Goal: Task Accomplishment & Management: Manage account settings

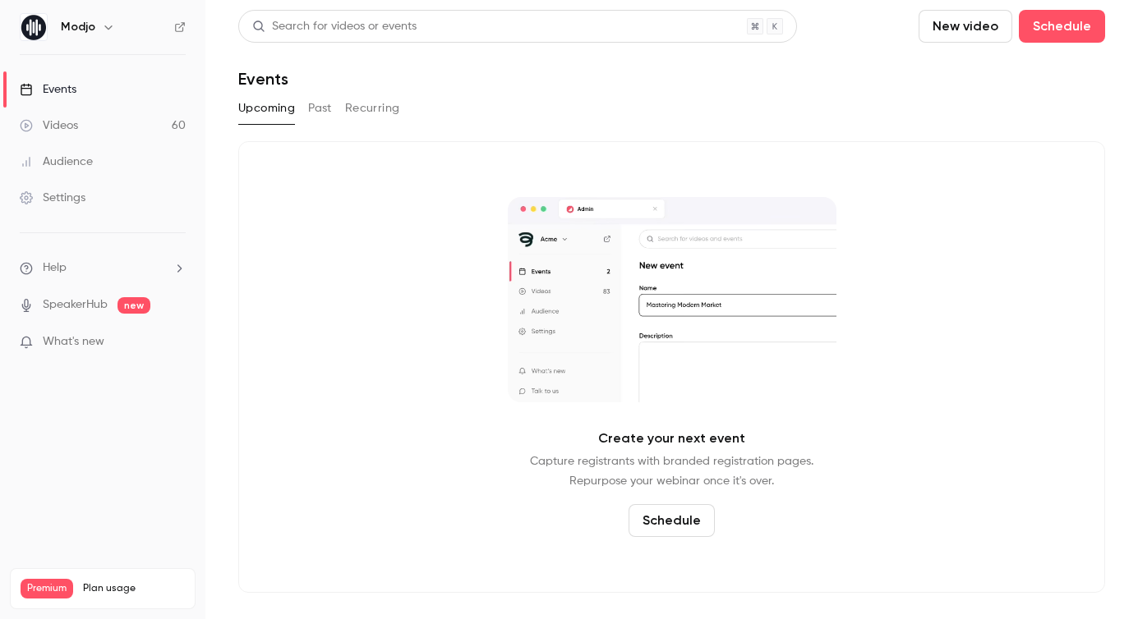
click at [102, 25] on icon "button" at bounding box center [108, 27] width 13 height 13
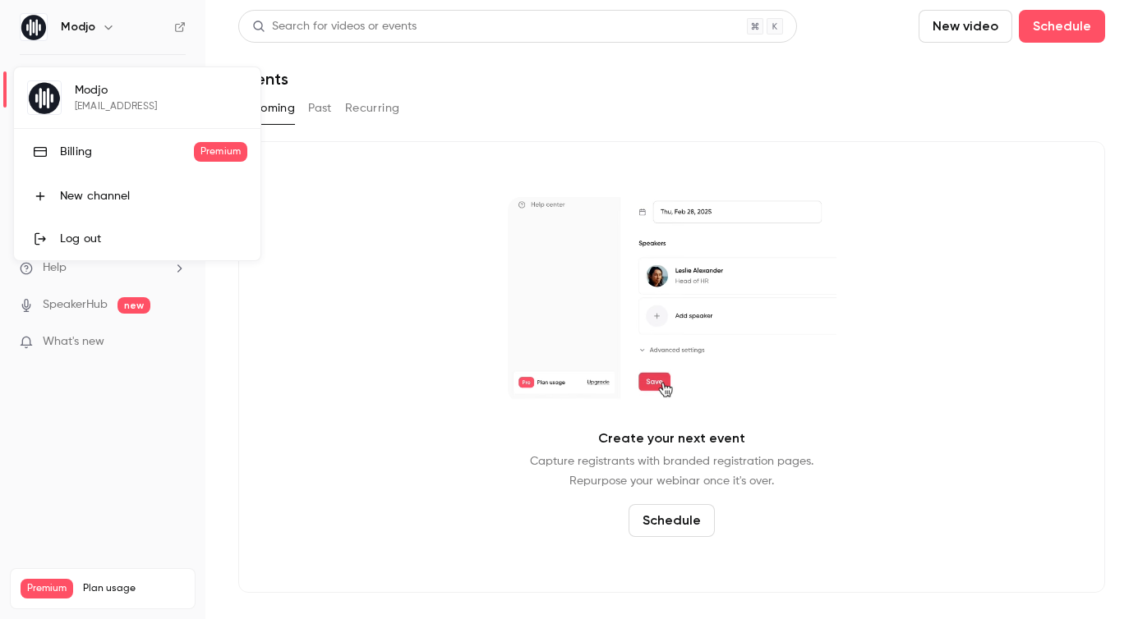
click at [132, 144] on div "Billing" at bounding box center [127, 152] width 134 height 16
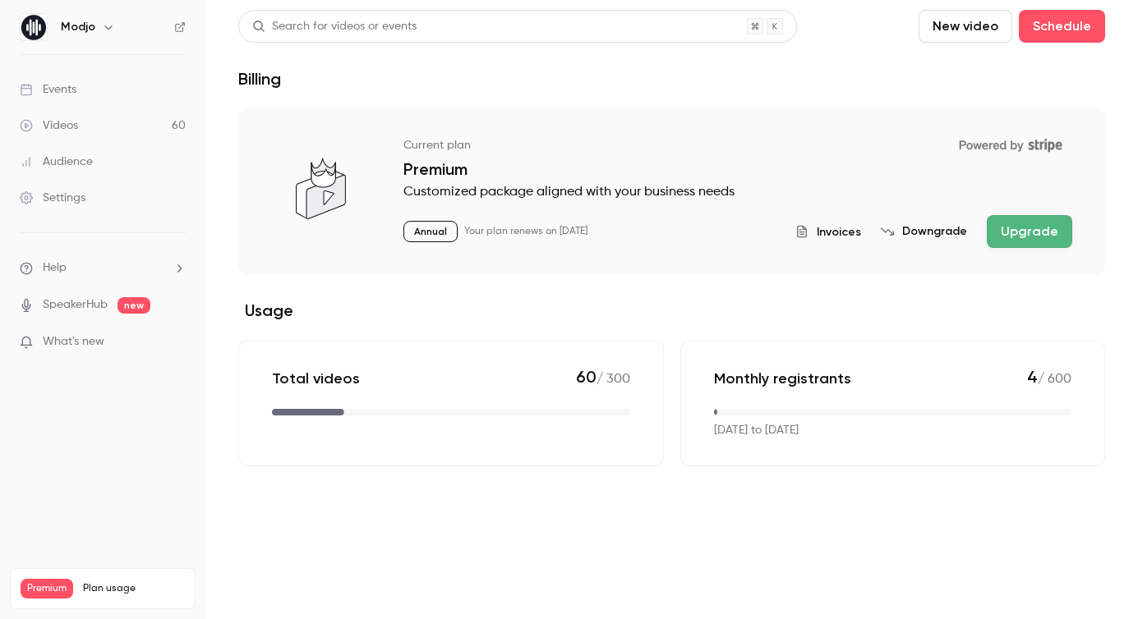
click at [74, 167] on div "Audience" at bounding box center [56, 162] width 73 height 16
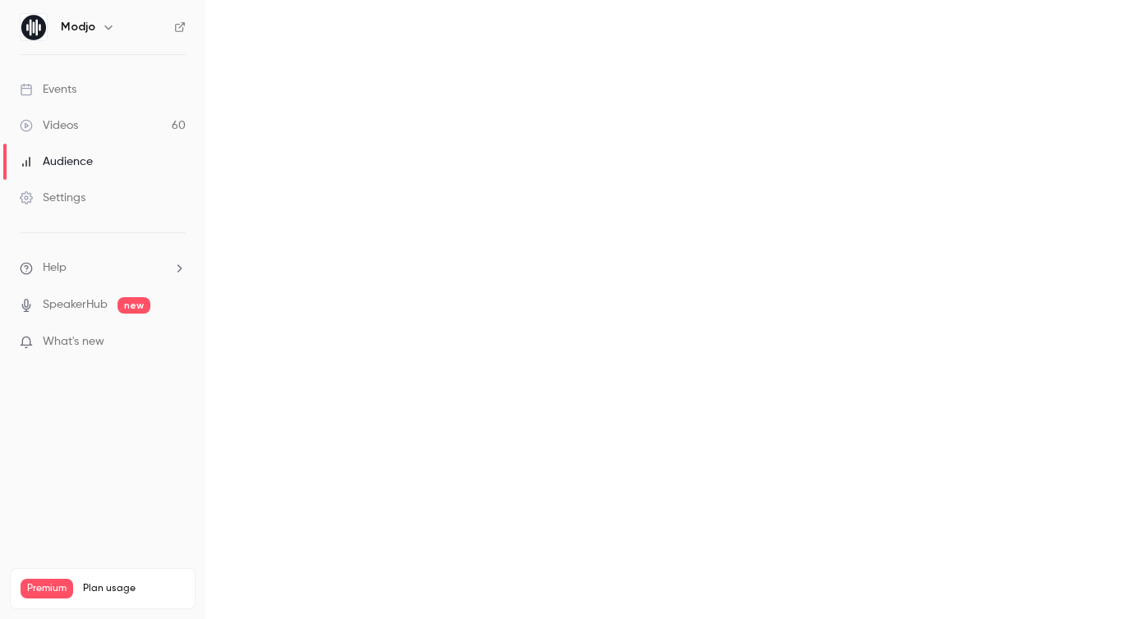
click at [76, 200] on div "Settings" at bounding box center [53, 198] width 66 height 16
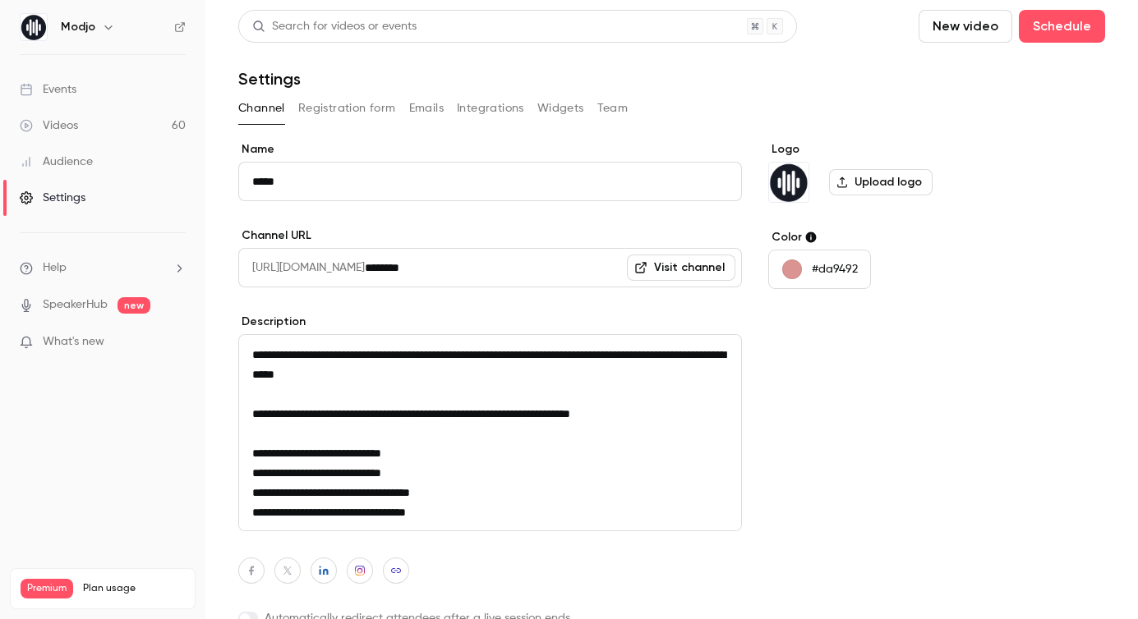
click at [604, 108] on button "Team" at bounding box center [612, 108] width 31 height 26
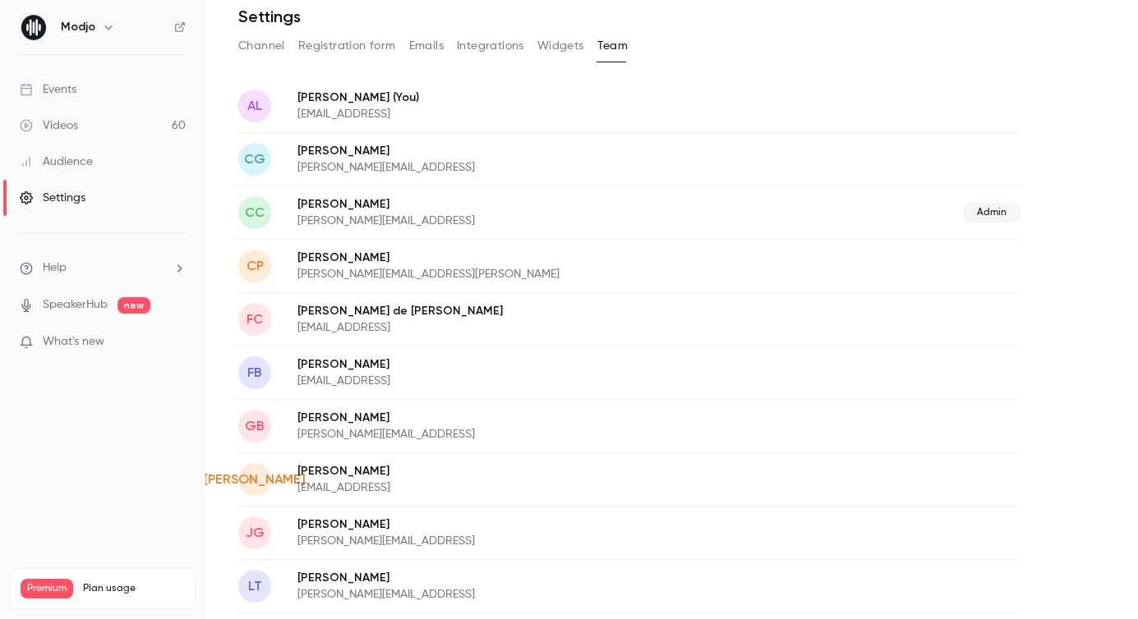
scroll to position [65, 0]
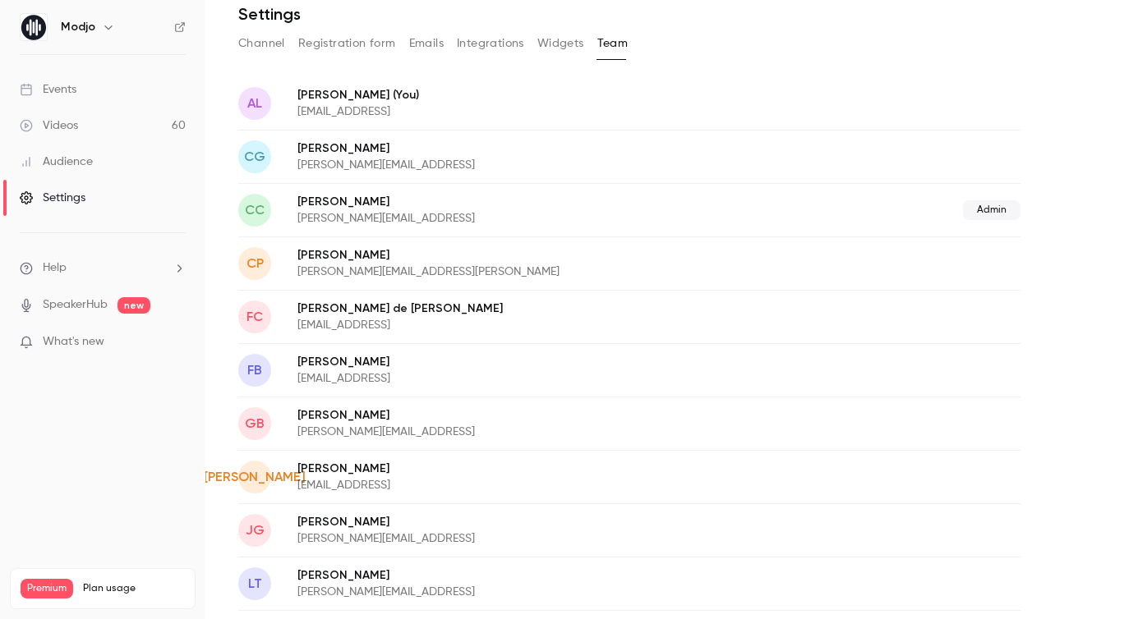
click at [986, 211] on span "Admin" at bounding box center [992, 210] width 58 height 20
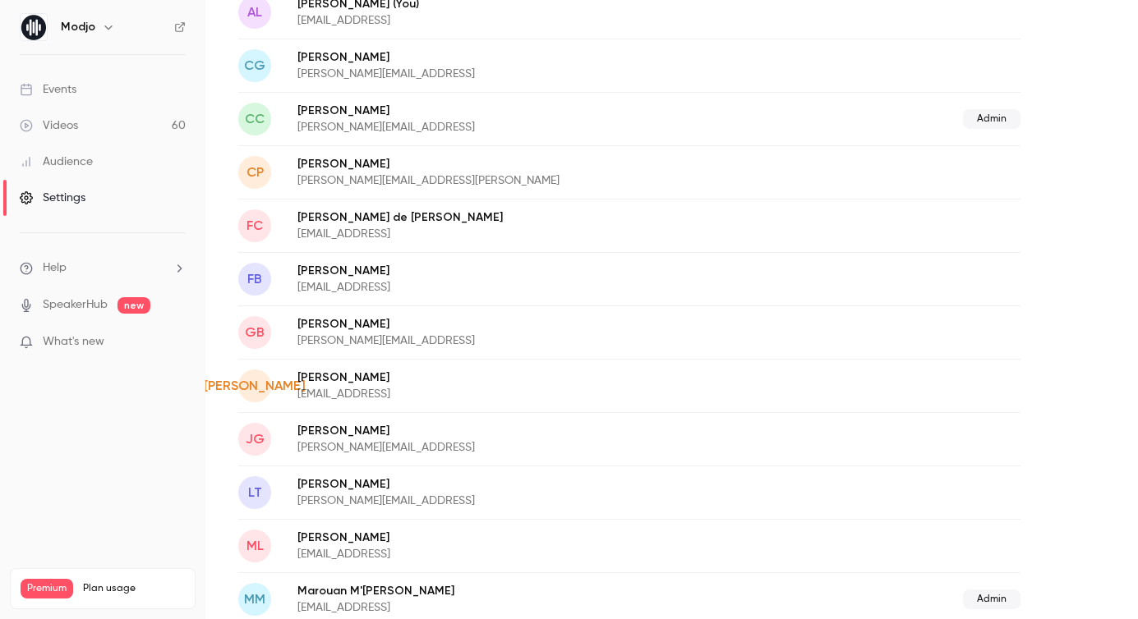
scroll to position [0, 0]
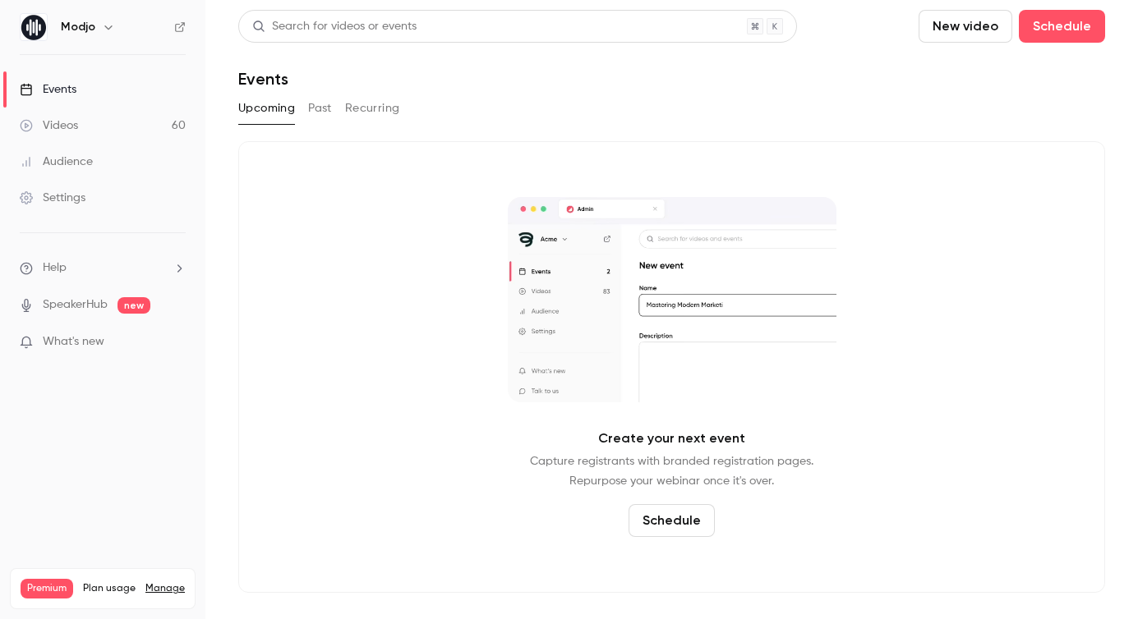
click at [48, 195] on div "Settings" at bounding box center [53, 198] width 66 height 16
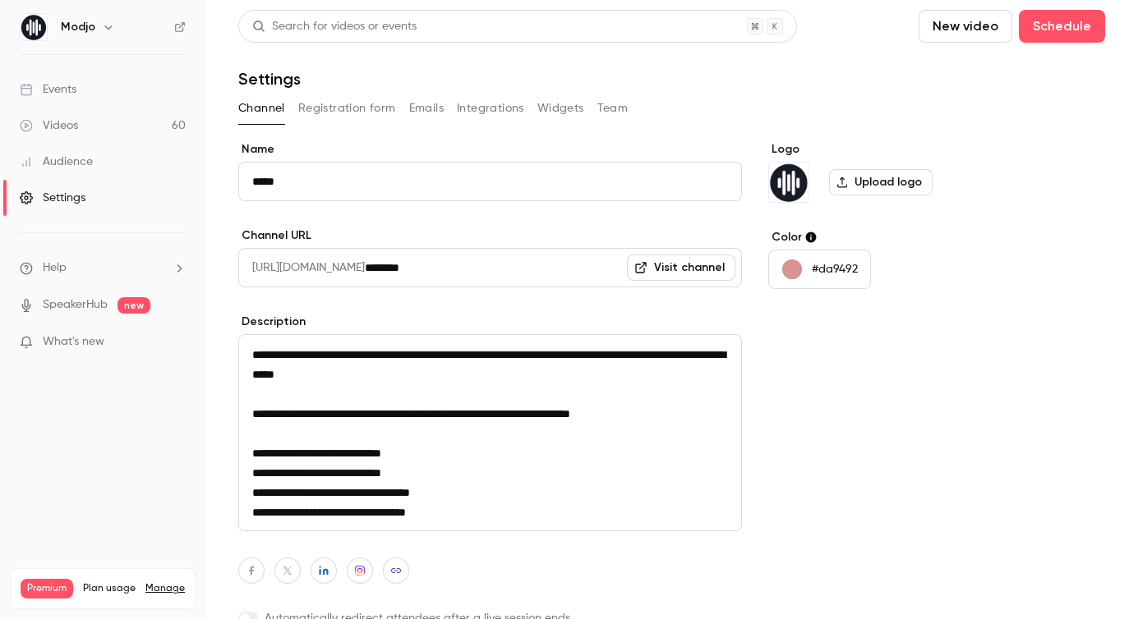
click at [602, 109] on button "Team" at bounding box center [612, 108] width 31 height 26
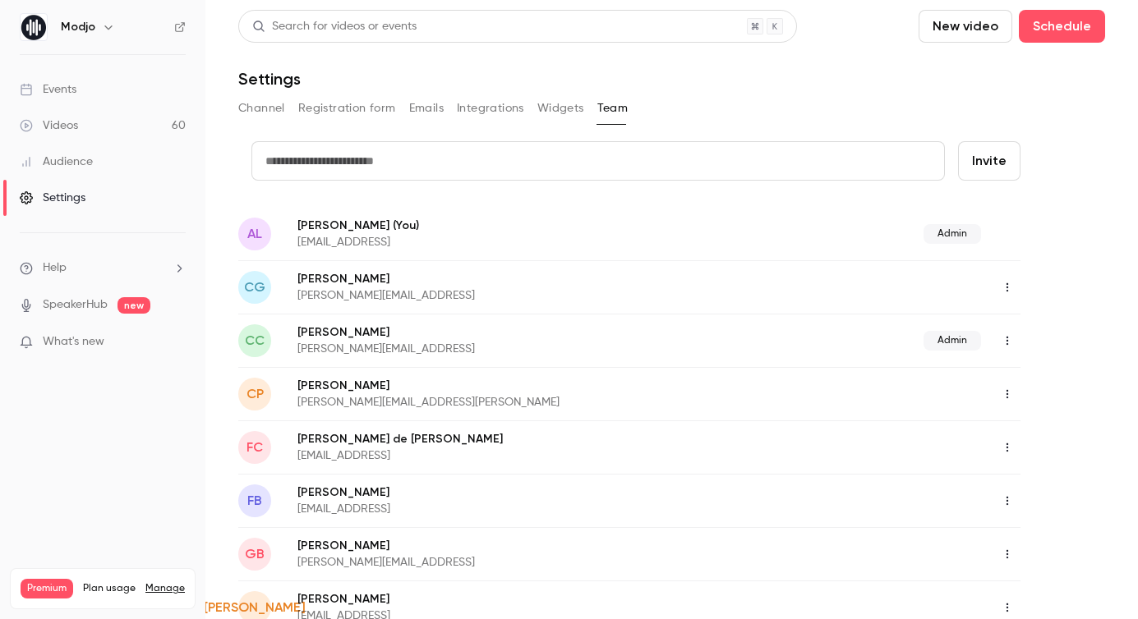
click at [1008, 345] on icon "button" at bounding box center [1007, 341] width 13 height 12
click at [1018, 421] on div "Delete member" at bounding box center [1048, 425] width 125 height 16
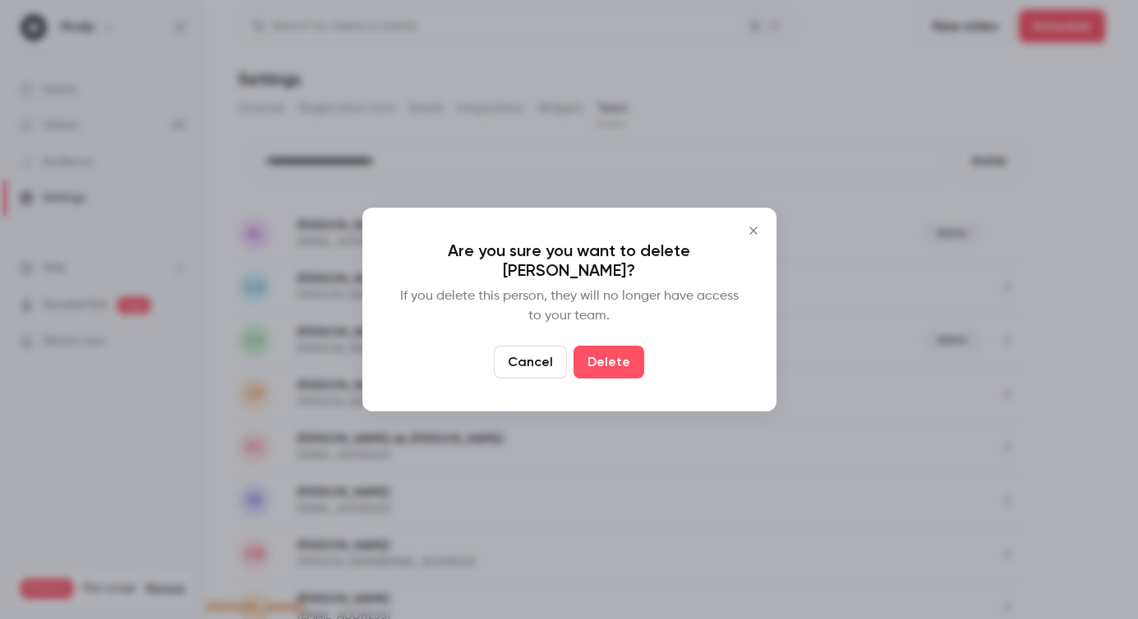
drag, startPoint x: 604, startPoint y: 346, endPoint x: 591, endPoint y: 343, distance: 13.4
click at [604, 346] on button "Delete" at bounding box center [608, 362] width 71 height 33
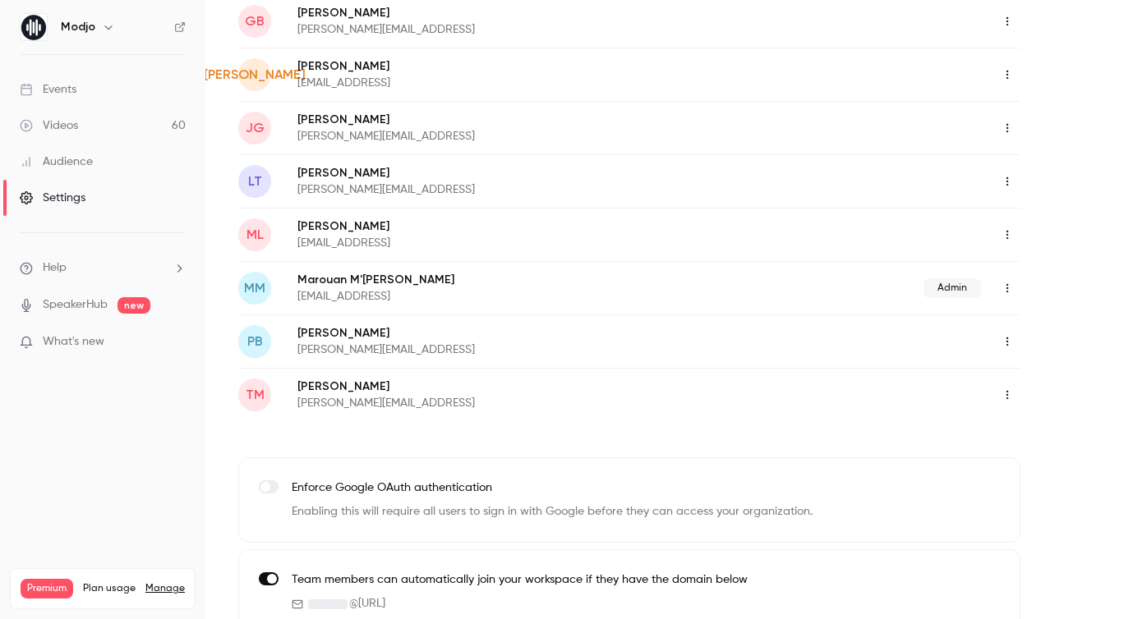
scroll to position [505, 0]
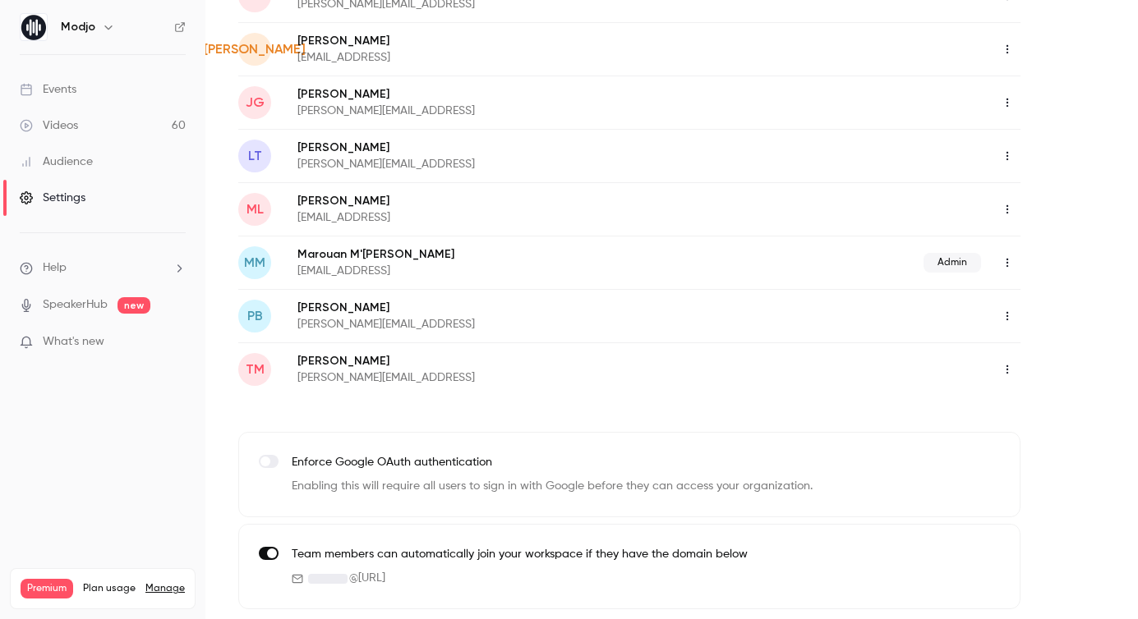
click at [274, 464] on label at bounding box center [269, 461] width 20 height 13
